Goal: Answer question/provide support

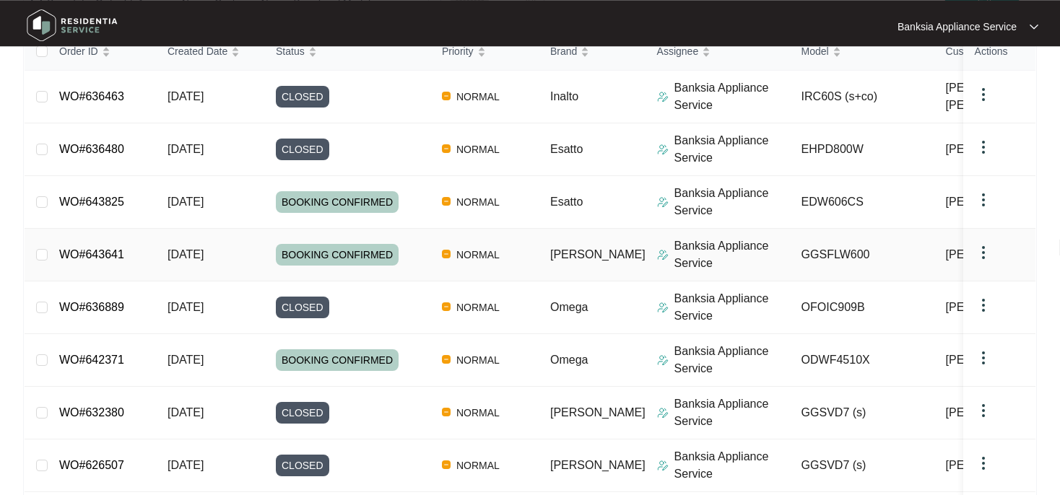
scroll to position [228, 0]
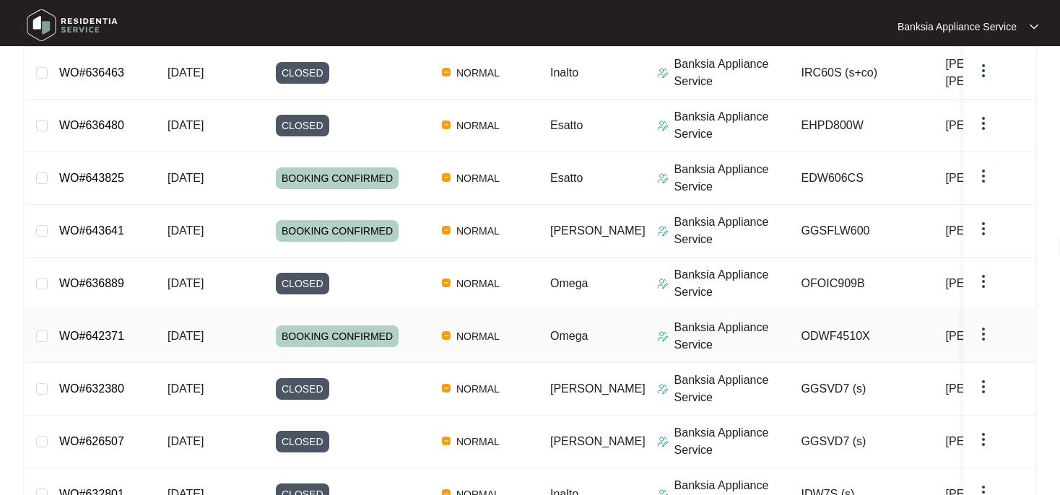
click at [112, 333] on link "WO#642371" at bounding box center [91, 336] width 65 height 12
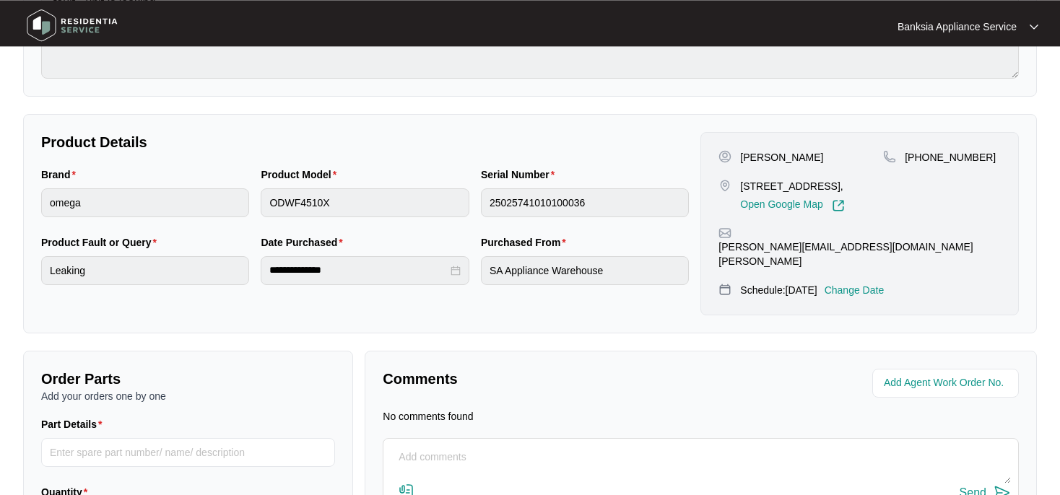
scroll to position [325, 0]
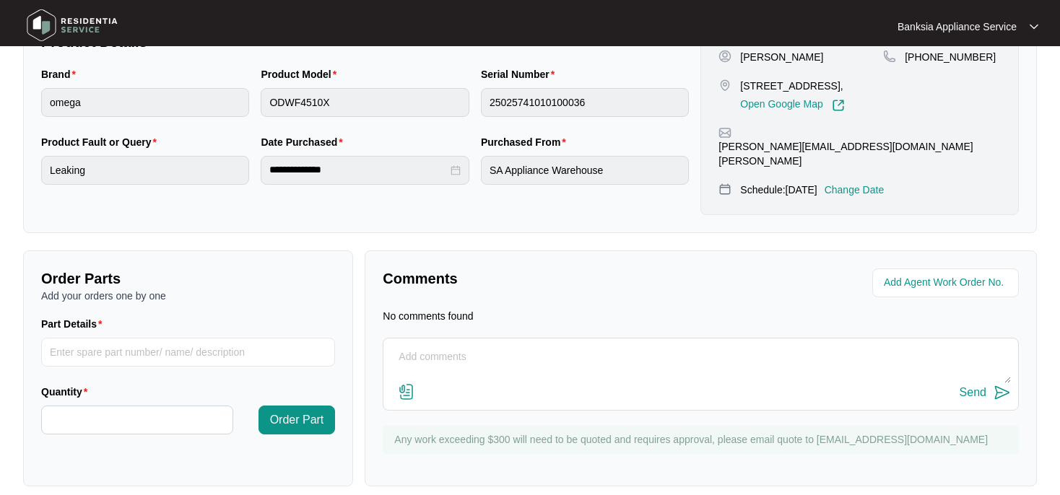
click at [421, 346] on textarea at bounding box center [701, 365] width 620 height 38
paste textarea "attended site - test dishwasher - adjusted bottom washarm housing - test ok"
click at [637, 346] on textarea "attended site - test dishwasher - adjusted bottom washarm housing - test ok" at bounding box center [701, 365] width 620 height 38
type textarea "attended site - test dishwasher - adjusted bottom wash-arm housing - test ok"
click at [973, 386] on div "Send" at bounding box center [972, 392] width 27 height 13
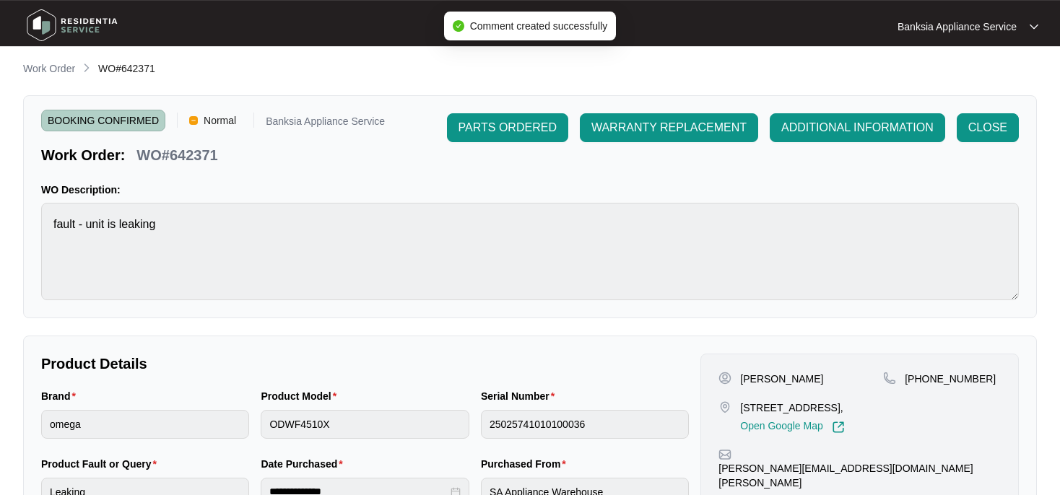
scroll to position [0, 0]
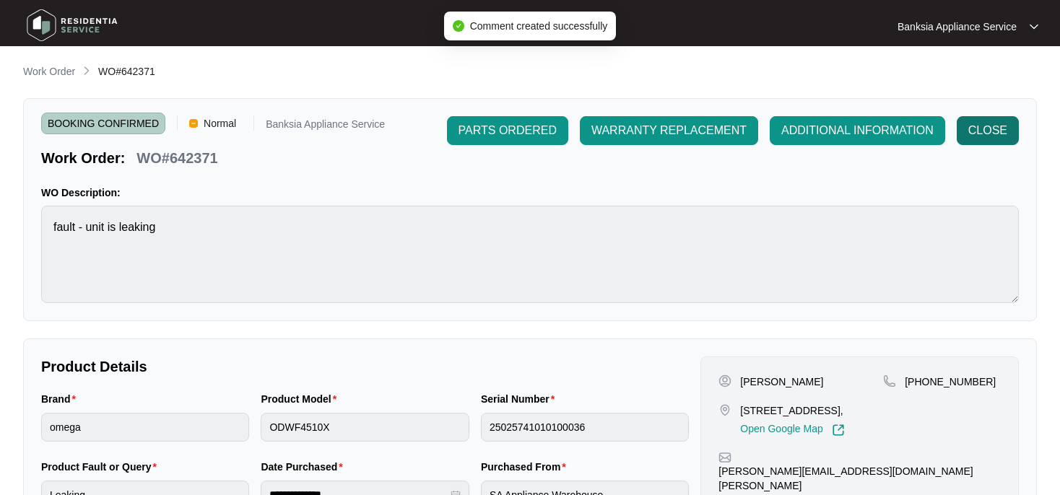
click at [1001, 128] on span "CLOSE" at bounding box center [987, 130] width 39 height 17
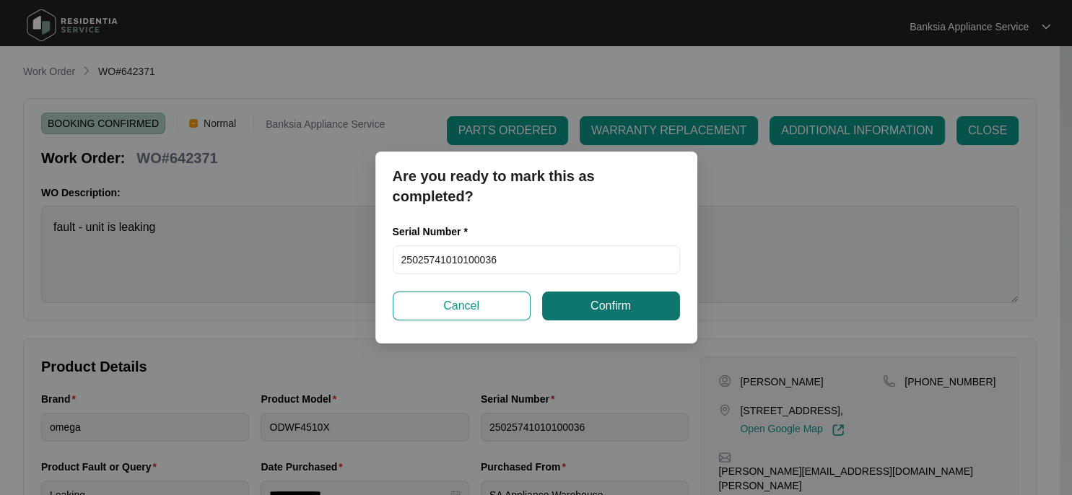
click at [603, 312] on span "Confirm" at bounding box center [610, 305] width 40 height 17
